Goal: Information Seeking & Learning: Learn about a topic

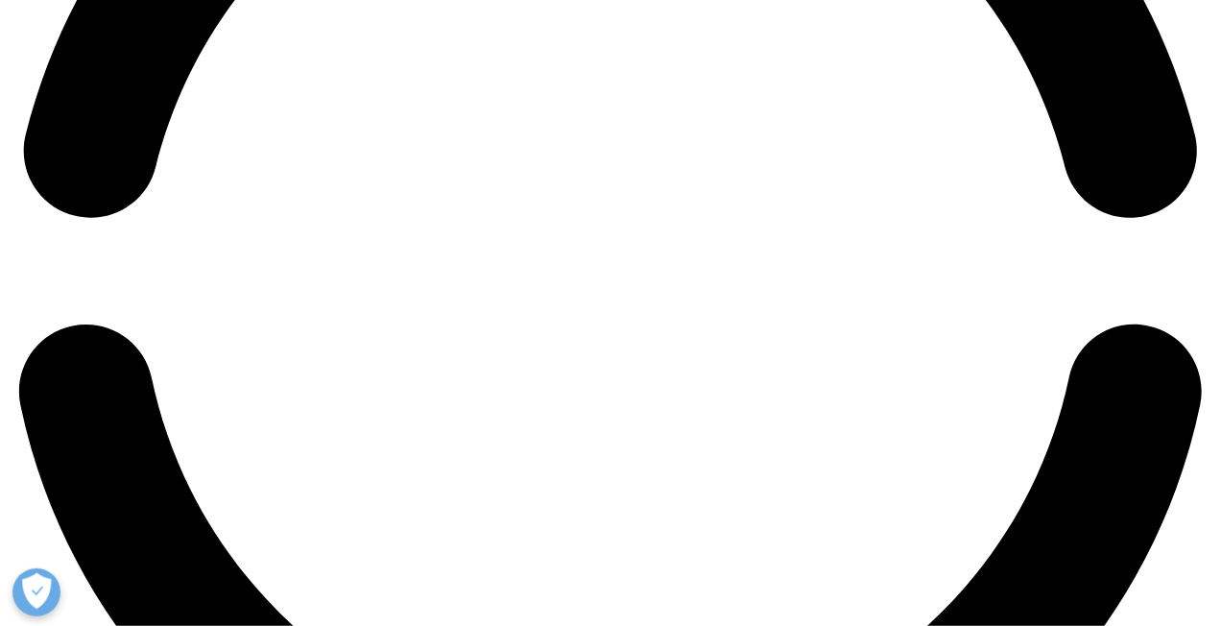
scroll to position [2544, 0]
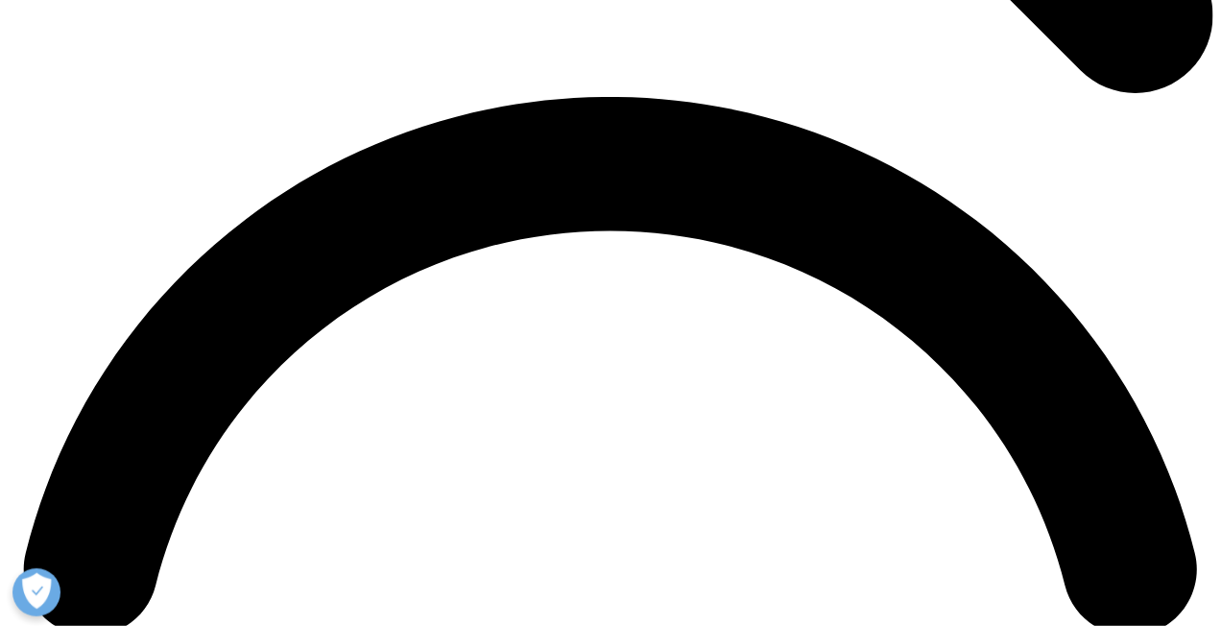
scroll to position [2352, 0]
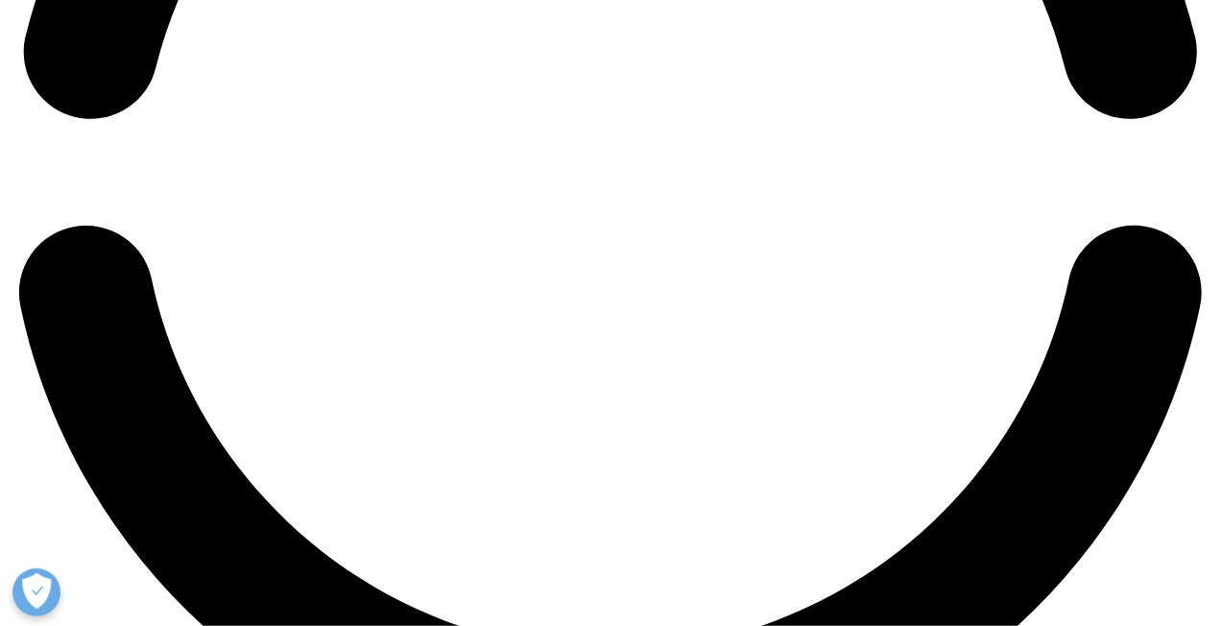
scroll to position [2880, 0]
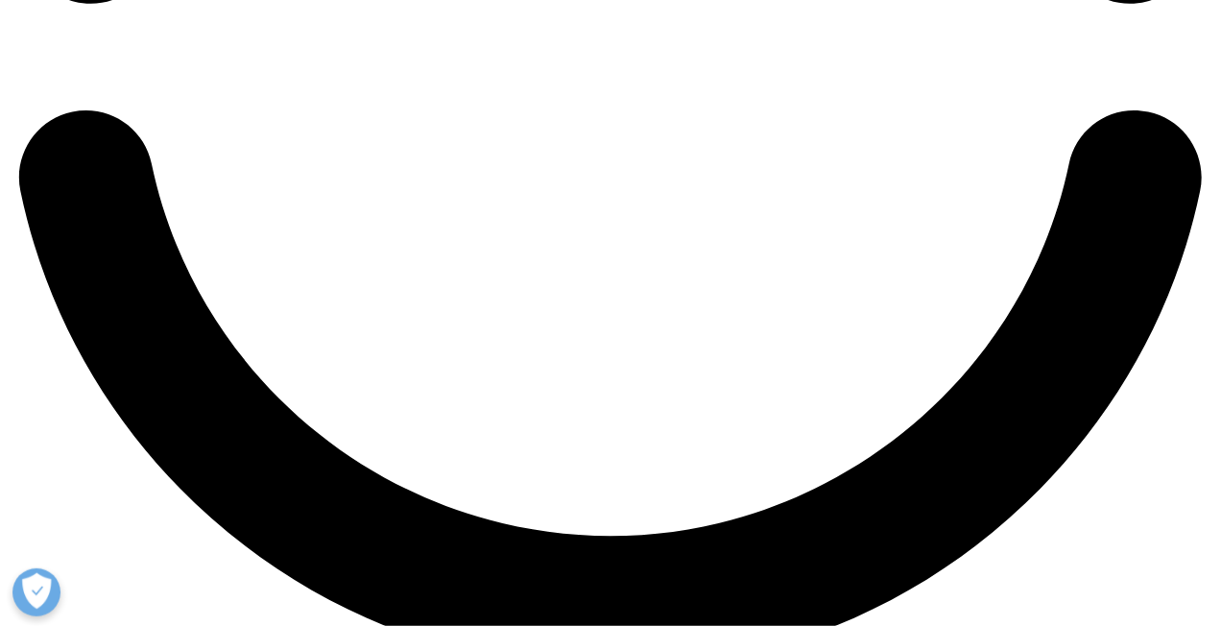
scroll to position [3024, 0]
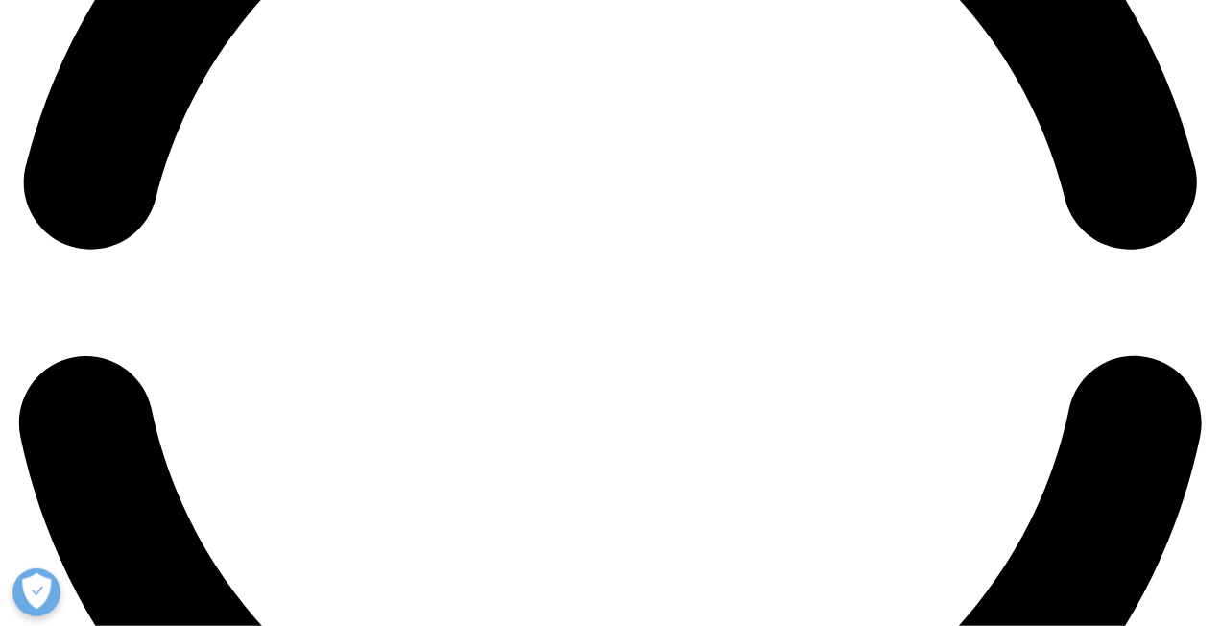
scroll to position [2736, 0]
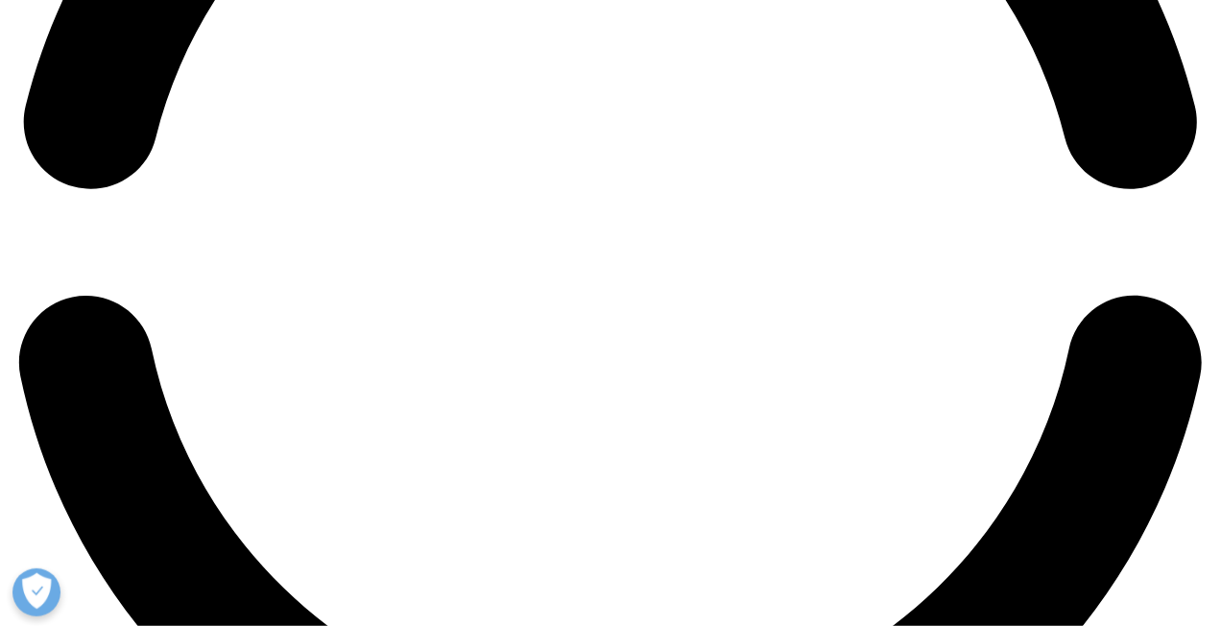
scroll to position [2784, 0]
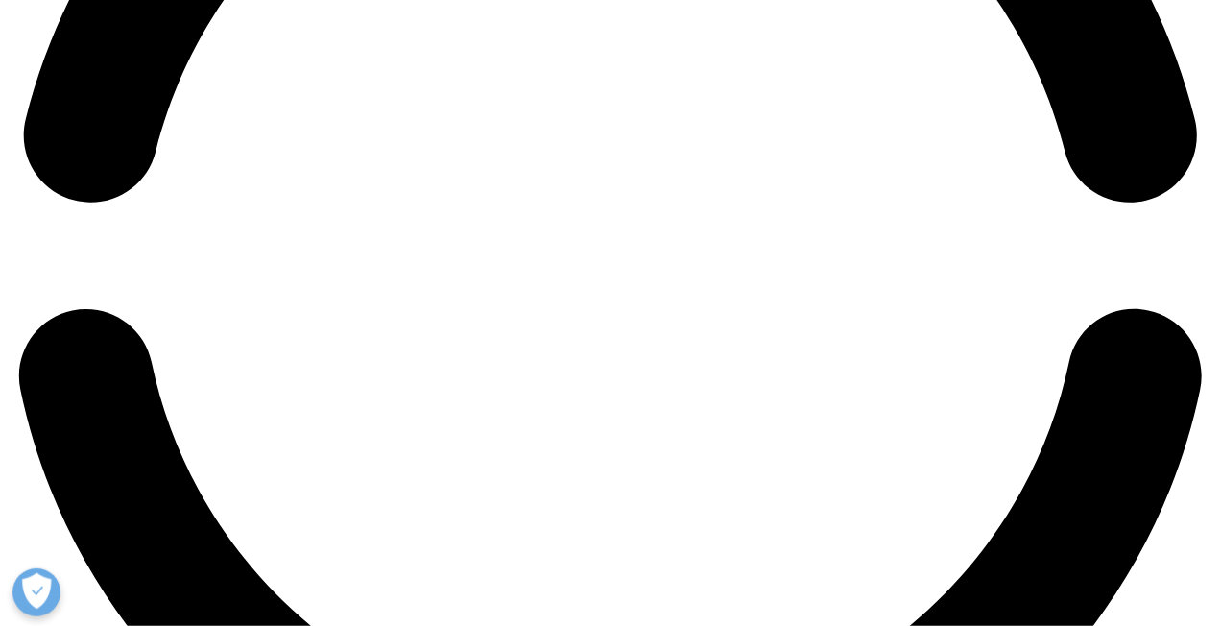
drag, startPoint x: 765, startPoint y: 230, endPoint x: 929, endPoint y: 297, distance: 177.0
drag, startPoint x: 926, startPoint y: 301, endPoint x: 758, endPoint y: 228, distance: 183.2
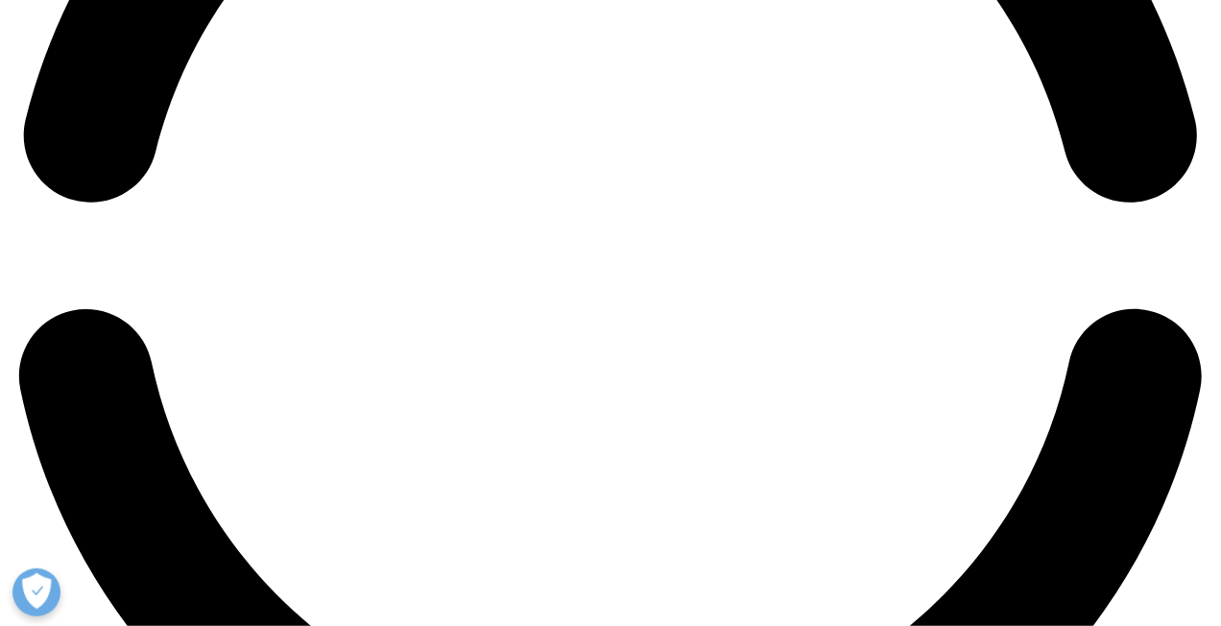
copy div "Intuitive web application Available as an intuitive web application for both On…"
drag, startPoint x: 766, startPoint y: 288, endPoint x: 1023, endPoint y: 355, distance: 265.0
drag, startPoint x: 1091, startPoint y: 331, endPoint x: 767, endPoint y: 273, distance: 328.8
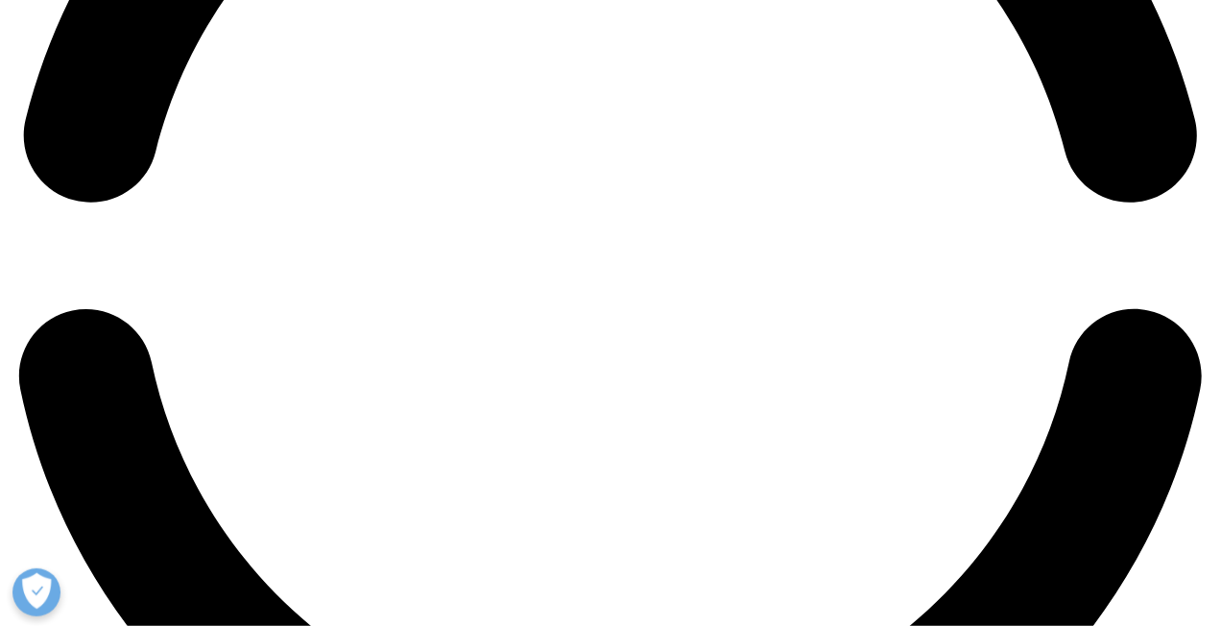
copy div "EMR and ERP Integration Evaluate the data quality coming from EMR and ERP system"
drag, startPoint x: 1155, startPoint y: 386, endPoint x: 771, endPoint y: 332, distance: 387.8
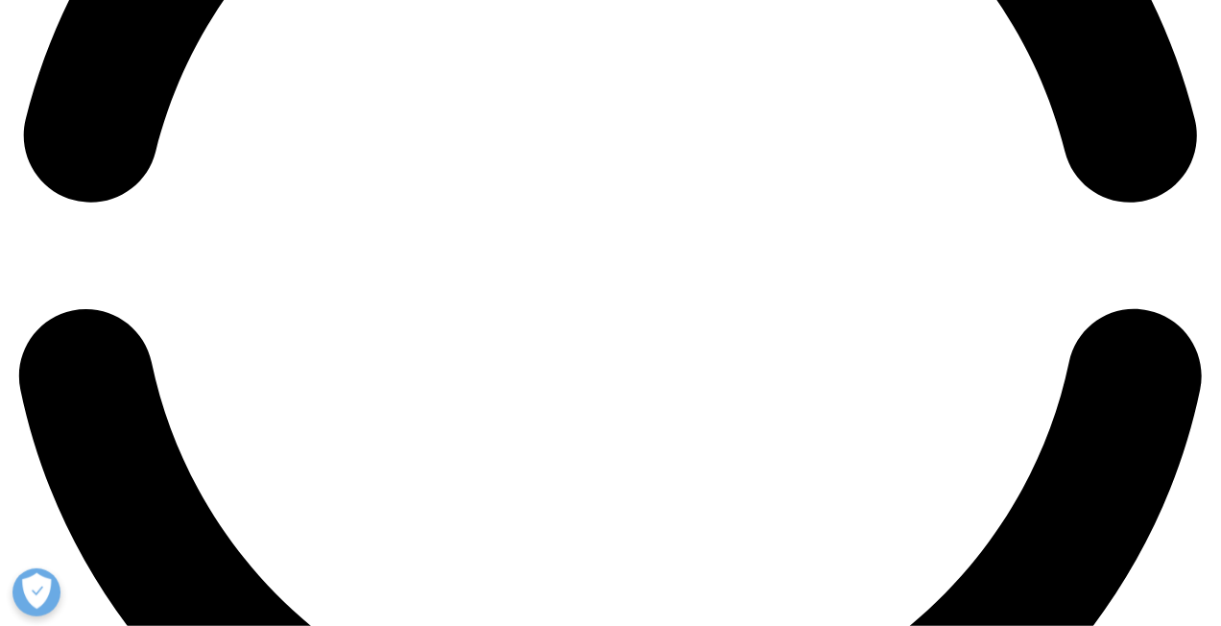
copy div "Machine Learning for forecasting Machine Learning based forecast of the financi…"
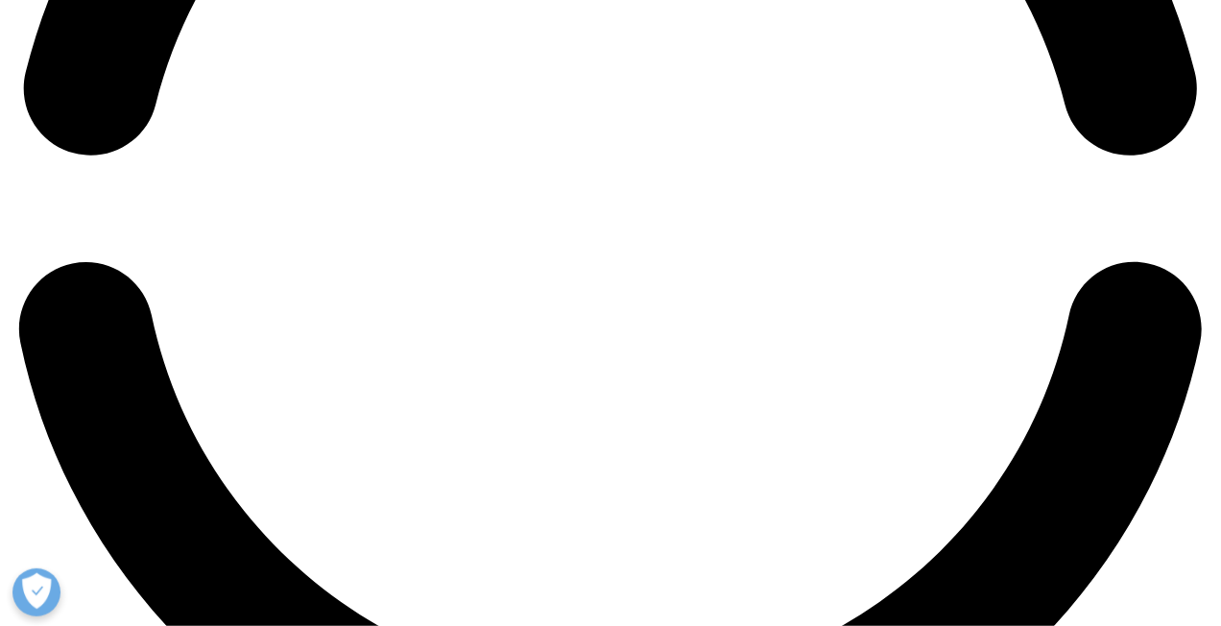
scroll to position [2832, 0]
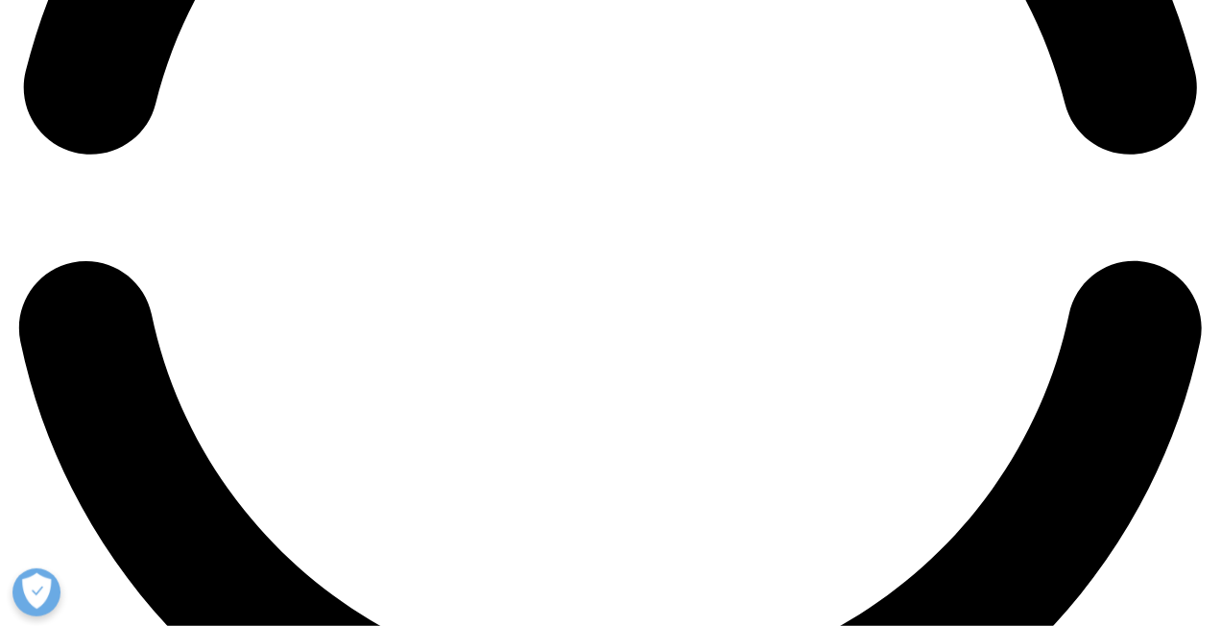
drag, startPoint x: 1133, startPoint y: 395, endPoint x: 764, endPoint y: 339, distance: 372.9
copy div "Multiple Costing Modules Overnight Costing, Capacity Costing and Standard Costi…"
drag, startPoint x: 900, startPoint y: 483, endPoint x: 770, endPoint y: 403, distance: 152.2
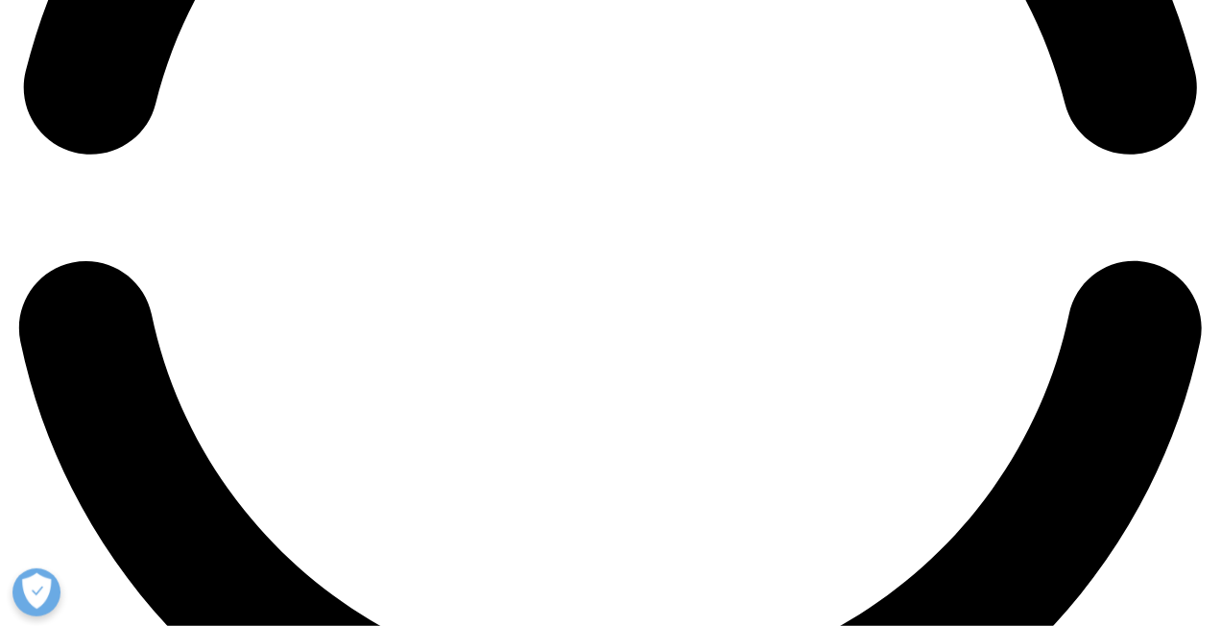
copy div "Dashboards Dashboard available with 80+ reports including corporate dashboards,…"
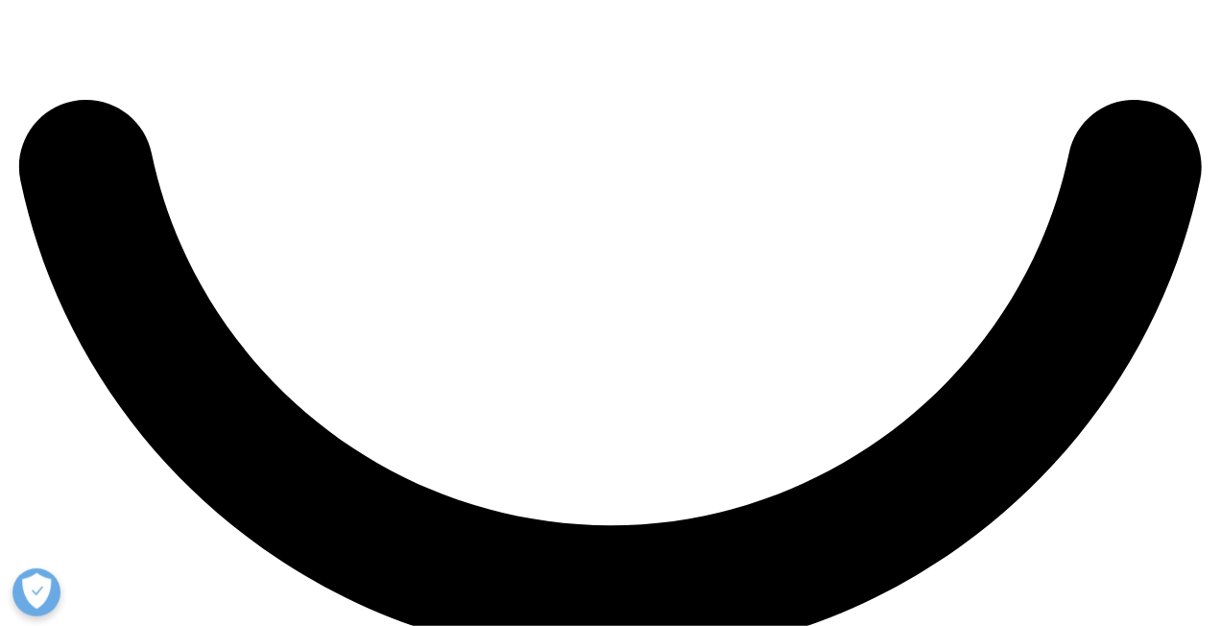
scroll to position [3072, 0]
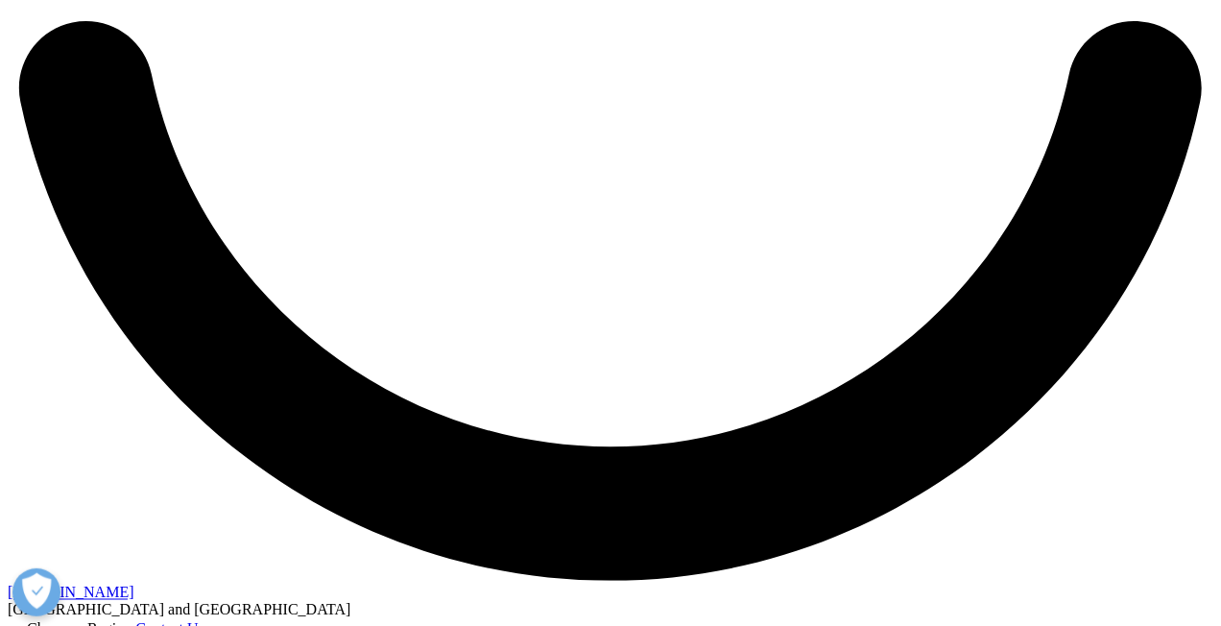
drag, startPoint x: 1123, startPoint y: 266, endPoint x: 766, endPoint y: 208, distance: 361.8
copy div "Multidimensional data analysis Multidimensional analysis of Finance and budgeti…"
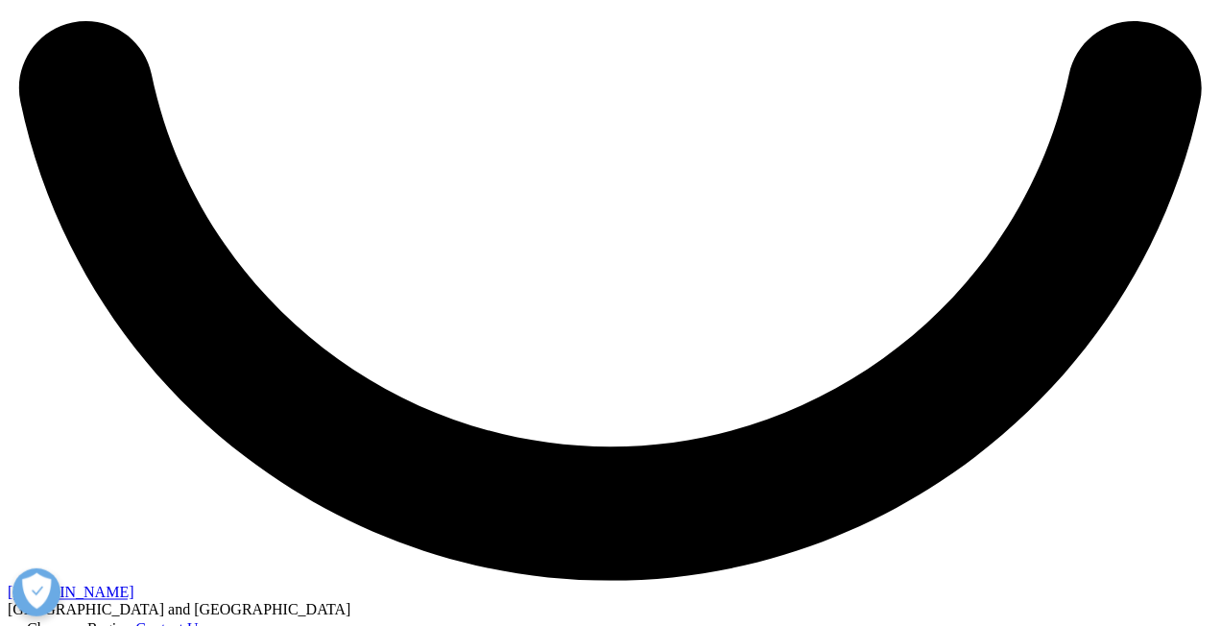
drag, startPoint x: 1112, startPoint y: 334, endPoint x: 764, endPoint y: 275, distance: 352.6
copy div "Data Quality Checks Inbuilt audit checks to evaluate the data quality coming fr…"
drag, startPoint x: 797, startPoint y: 364, endPoint x: 758, endPoint y: 322, distance: 57.7
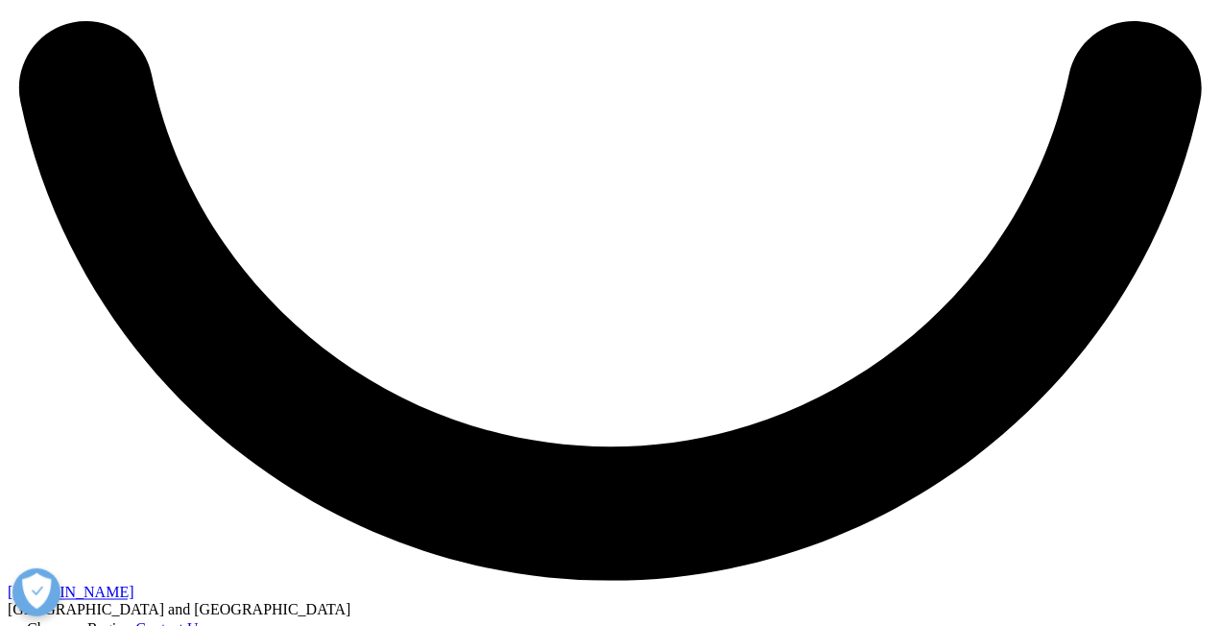
copy div "QlikSense and Power BI Integration Connectors available for QlikSense, Power BI…"
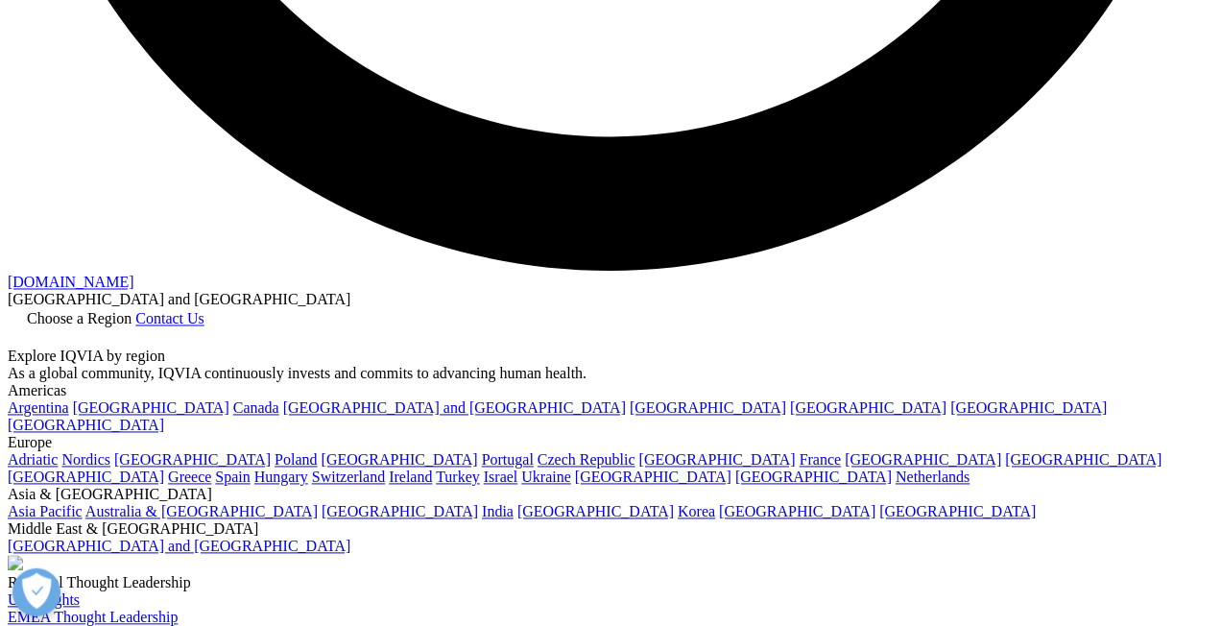
scroll to position [3409, 0]
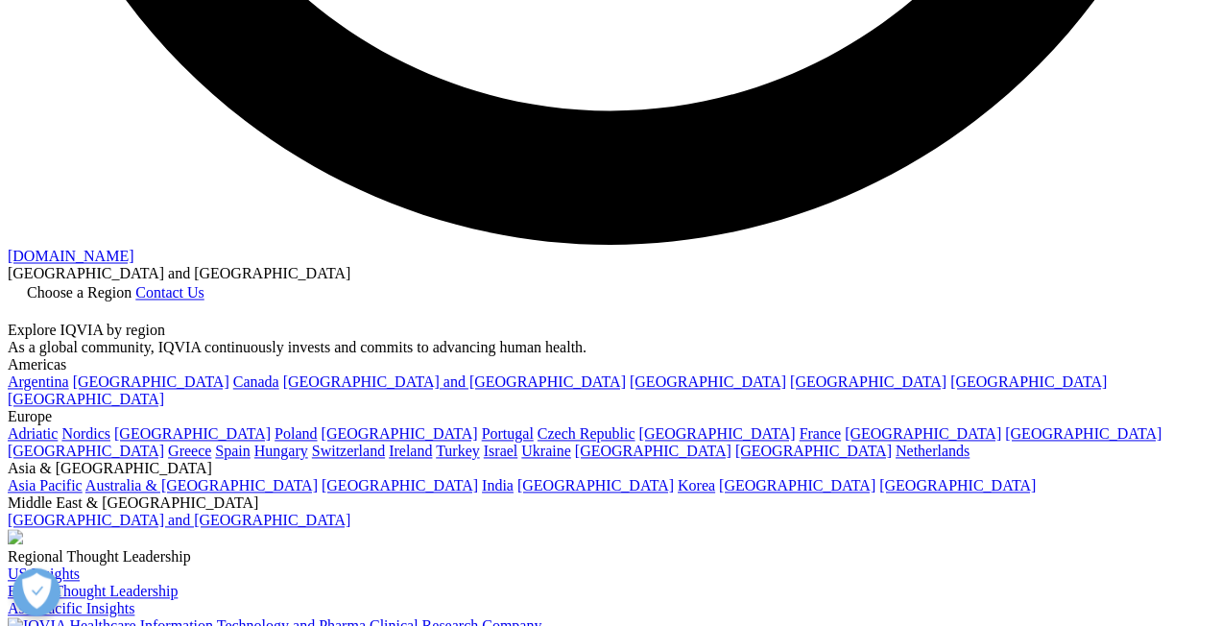
drag, startPoint x: 159, startPoint y: 398, endPoint x: 1007, endPoint y: 401, distance: 847.8
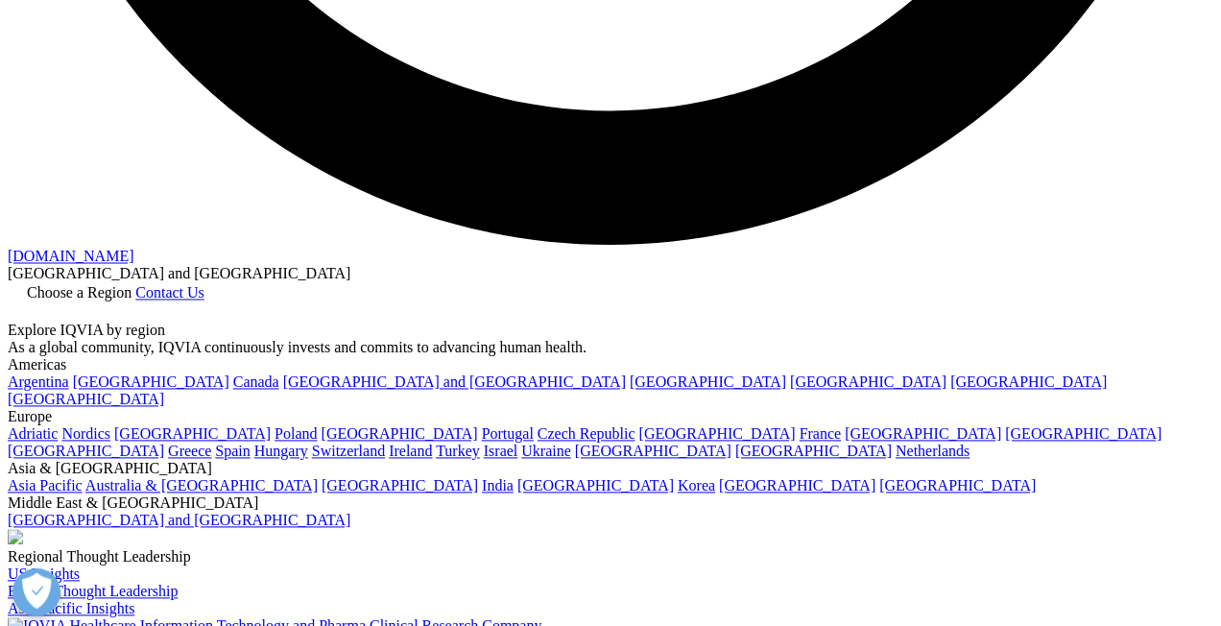
drag, startPoint x: 154, startPoint y: 397, endPoint x: 1006, endPoint y: 403, distance: 852.6
copy div "PLICS ships with Overnight Costing, which helps Providers and HCPs to generate …"
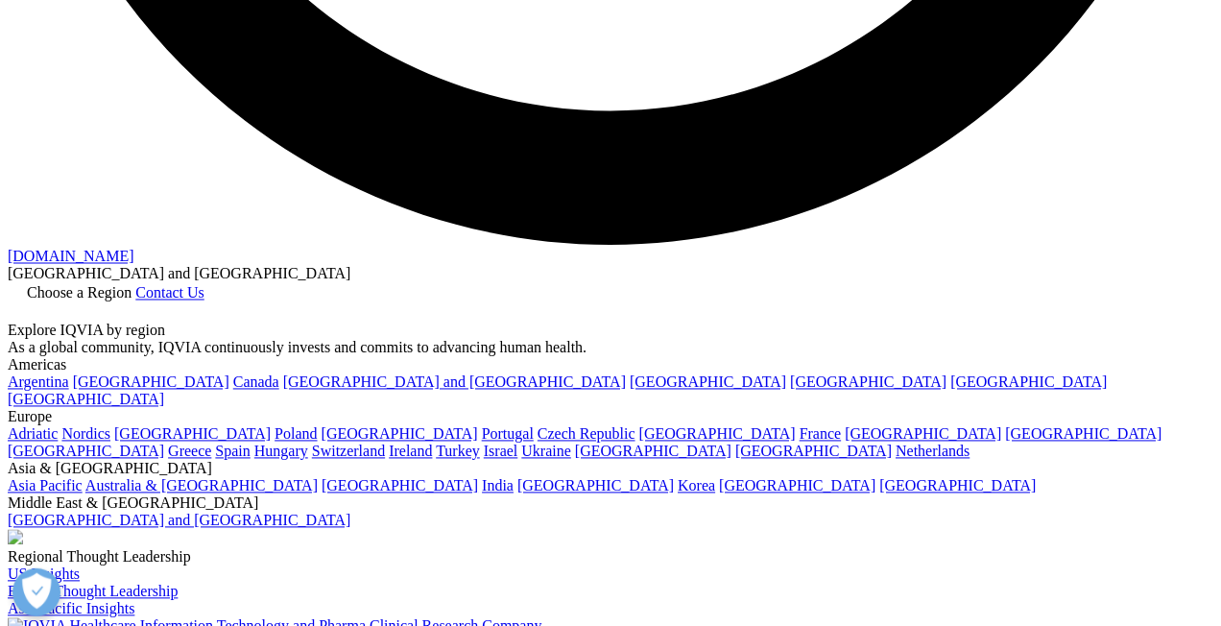
drag, startPoint x: 122, startPoint y: 453, endPoint x: 948, endPoint y: 478, distance: 826.1
copy div "Our team of Health financial experts will work with your organization to create…"
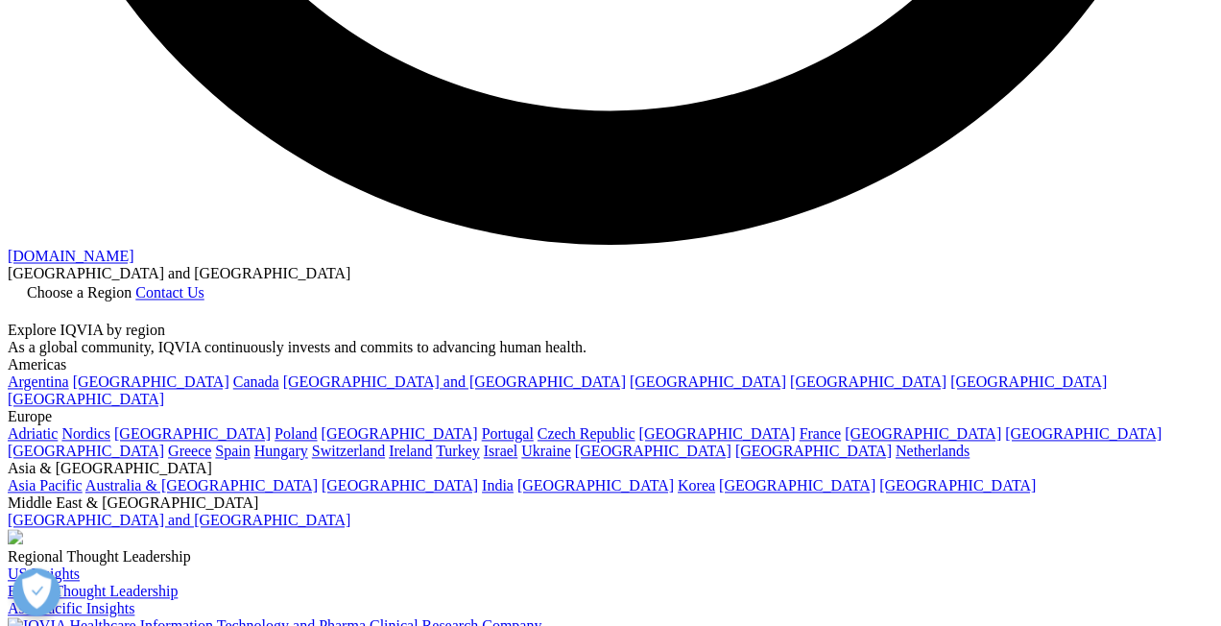
drag, startPoint x: 162, startPoint y: 505, endPoint x: 950, endPoint y: 532, distance: 787.8
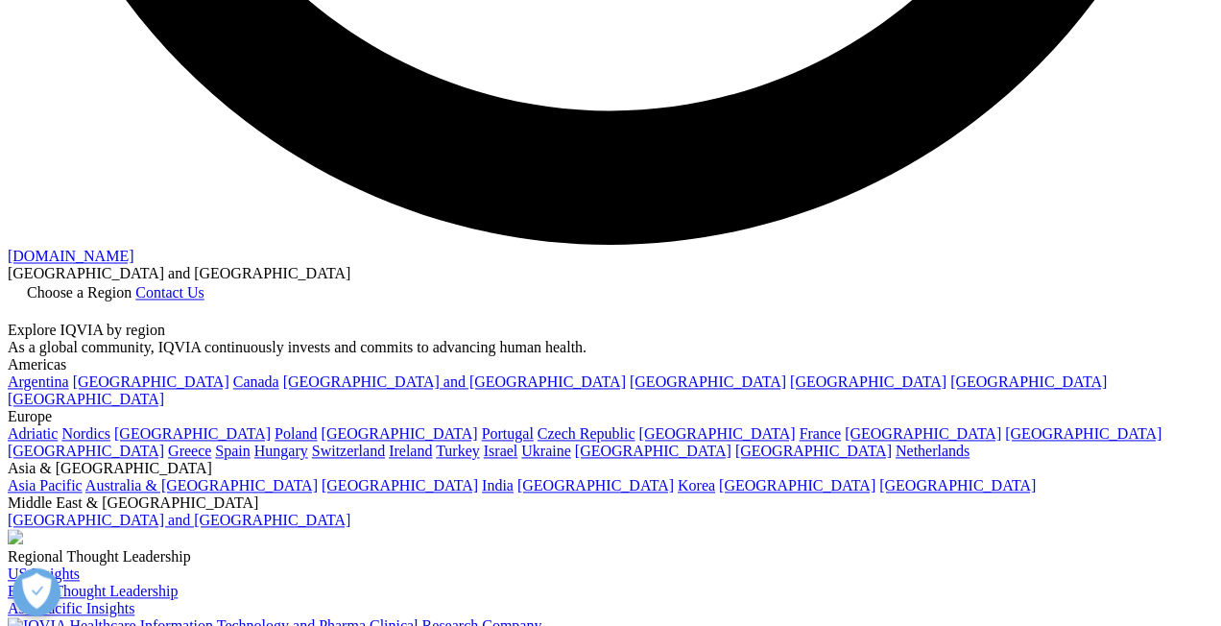
drag, startPoint x: 152, startPoint y: 502, endPoint x: 986, endPoint y: 523, distance: 834.6
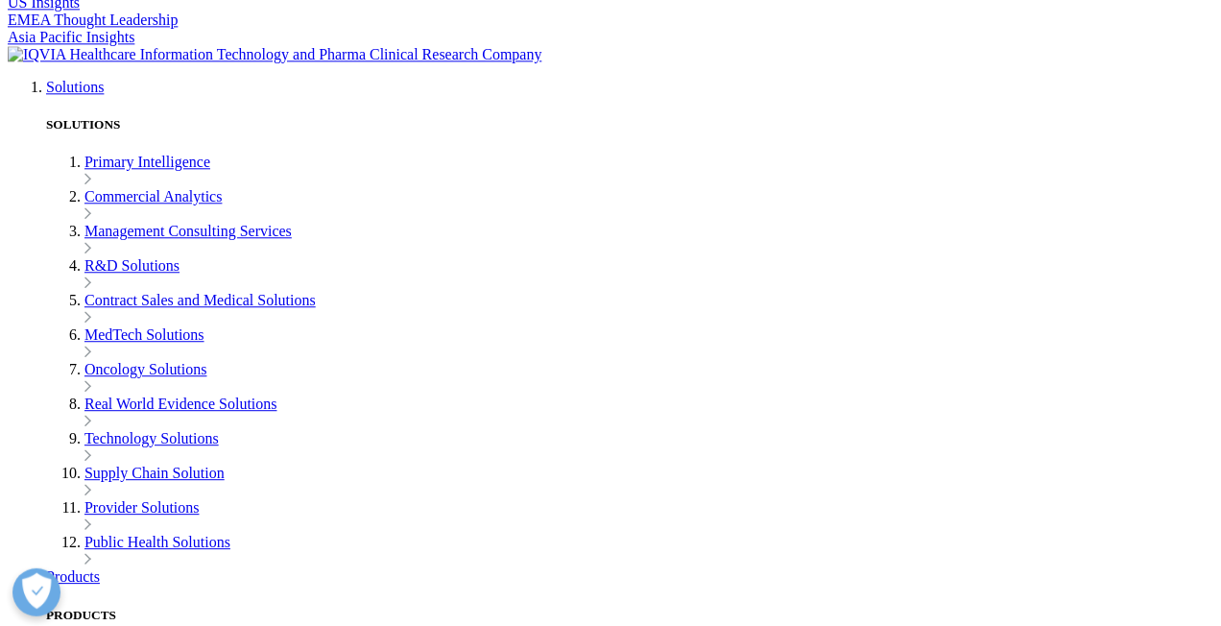
scroll to position [3985, 0]
